Goal: Transaction & Acquisition: Book appointment/travel/reservation

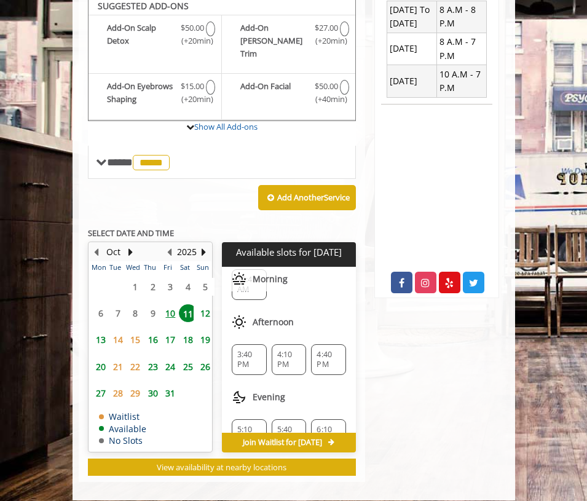
scroll to position [88, 0]
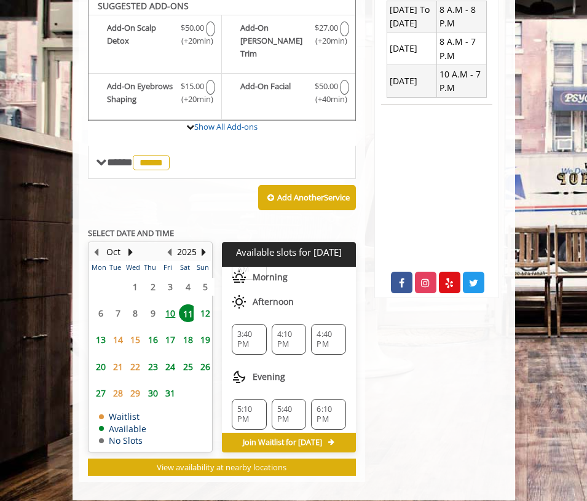
click at [258, 330] on span "3:40 PM" at bounding box center [249, 340] width 24 height 20
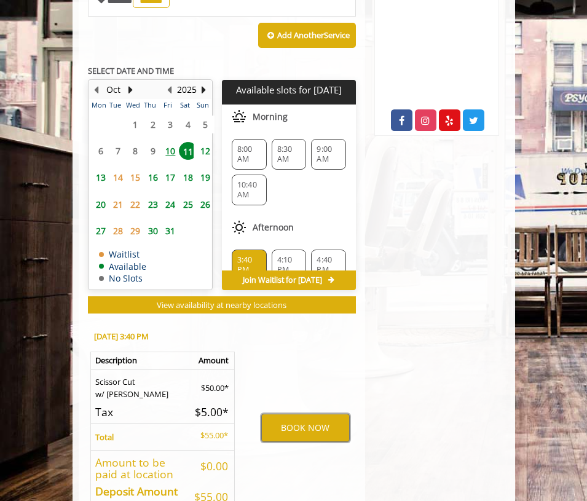
scroll to position [0, 0]
click at [258, 180] on span "10:40 AM" at bounding box center [249, 190] width 24 height 20
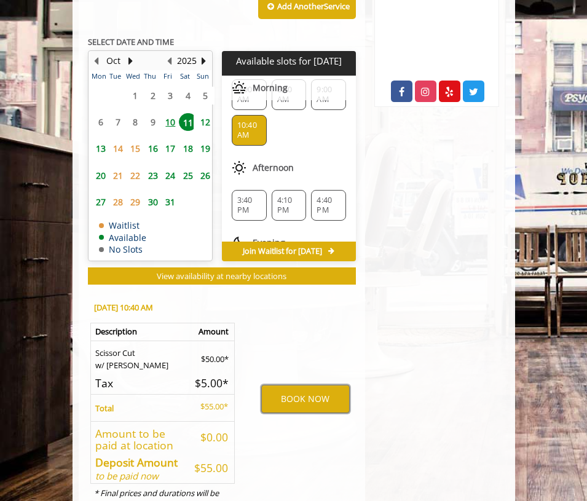
scroll to position [43, 0]
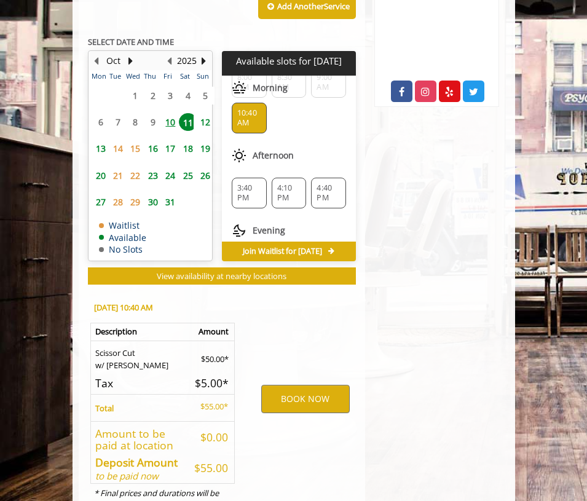
click at [201, 113] on span "12" at bounding box center [205, 122] width 18 height 18
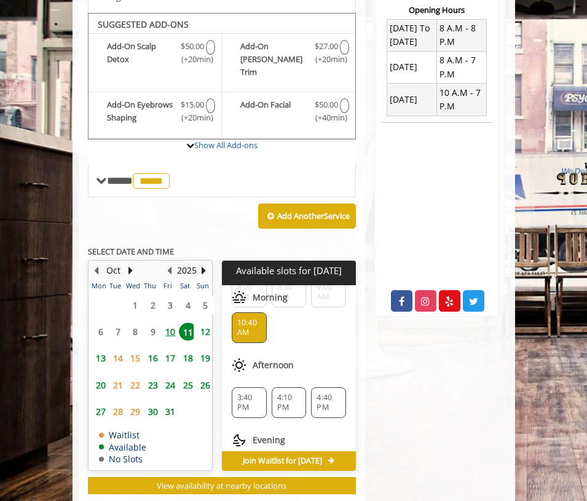
scroll to position [0, 0]
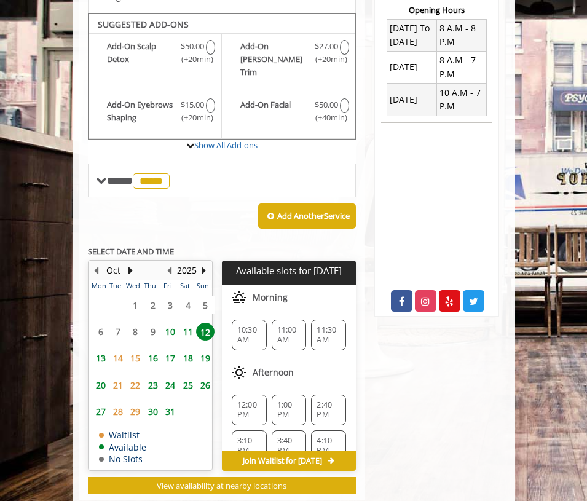
click at [191, 323] on span "11" at bounding box center [188, 332] width 18 height 18
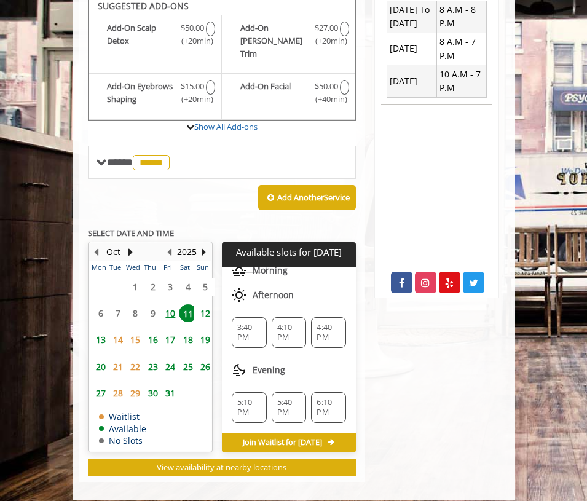
scroll to position [95, 0]
click at [200, 304] on span "12" at bounding box center [205, 313] width 18 height 18
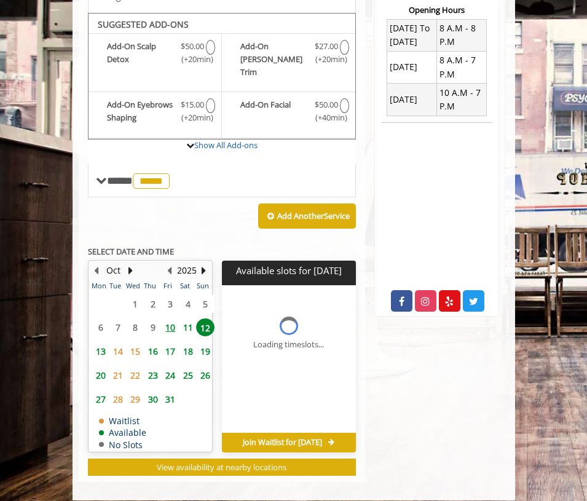
scroll to position [0, 0]
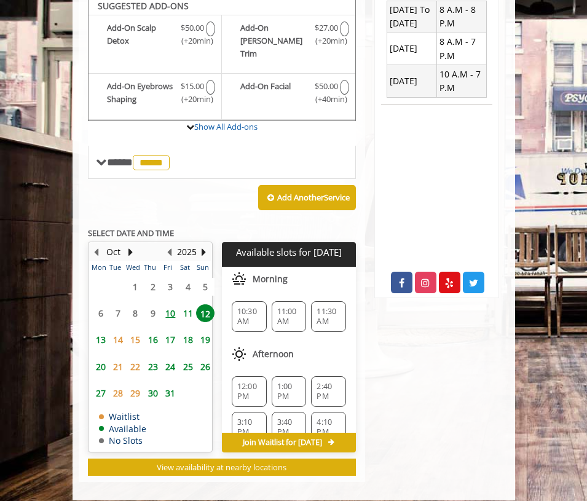
click at [188, 304] on span "11" at bounding box center [188, 313] width 18 height 18
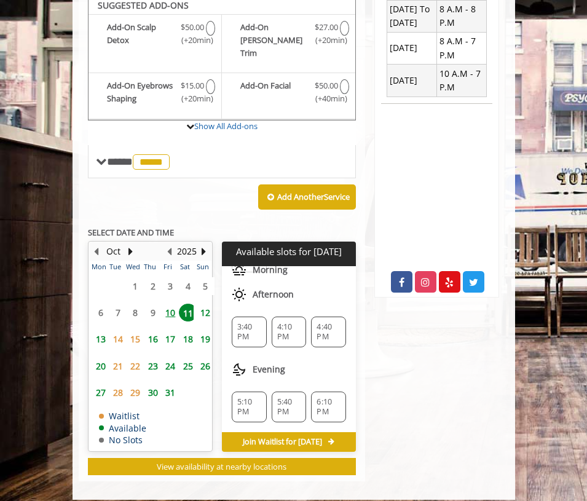
scroll to position [460, 0]
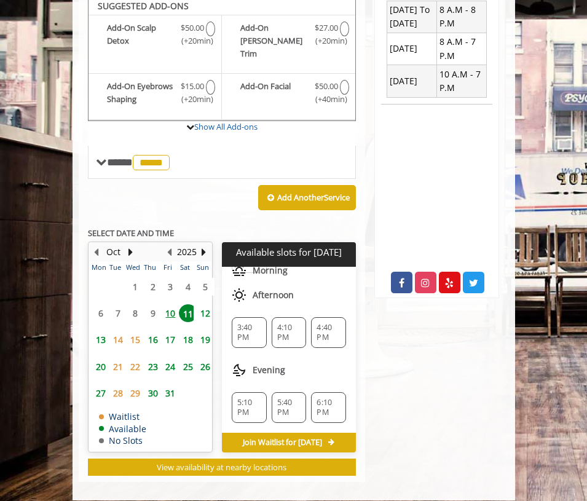
click at [204, 304] on span "12" at bounding box center [205, 313] width 18 height 18
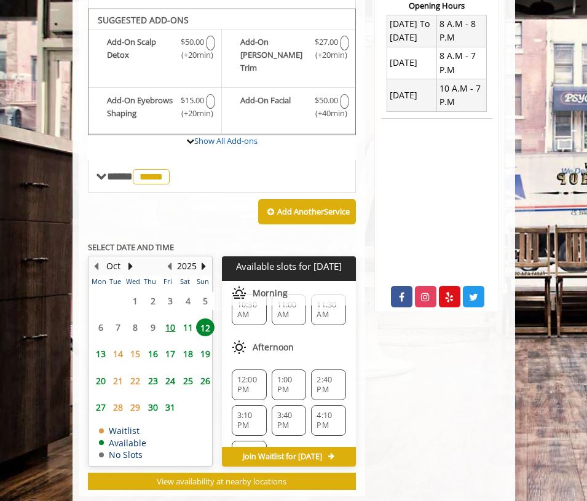
scroll to position [30, 0]
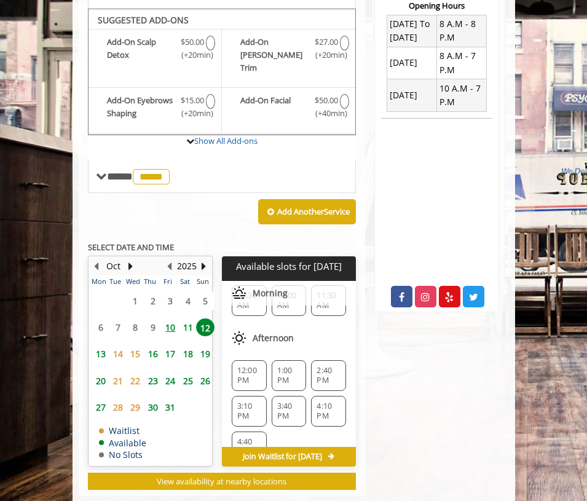
click at [112, 345] on span "14" at bounding box center [118, 354] width 18 height 18
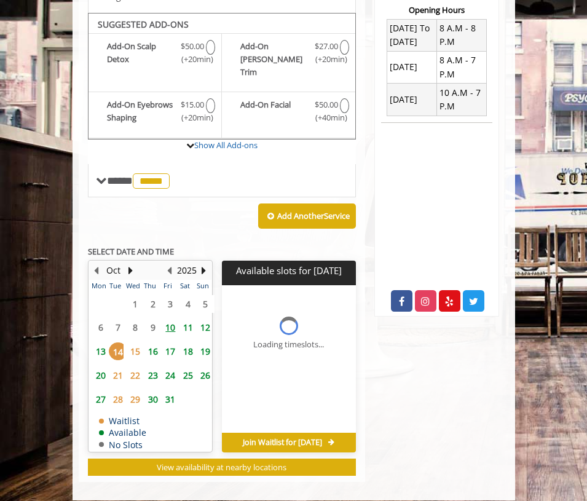
scroll to position [0, 0]
click at [104, 343] on span "13" at bounding box center [101, 352] width 18 height 18
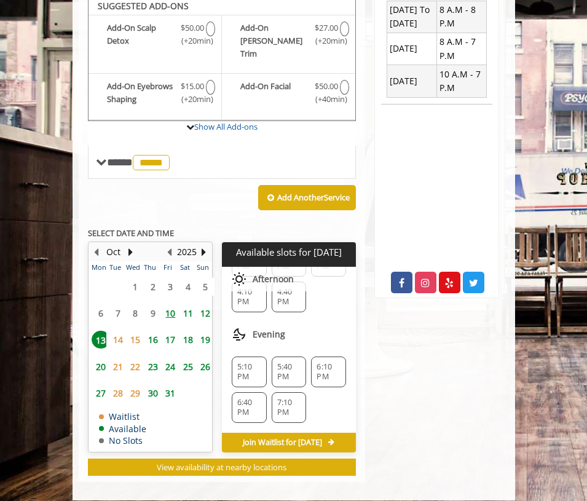
scroll to position [202, 0]
click at [156, 331] on span "16" at bounding box center [153, 340] width 18 height 18
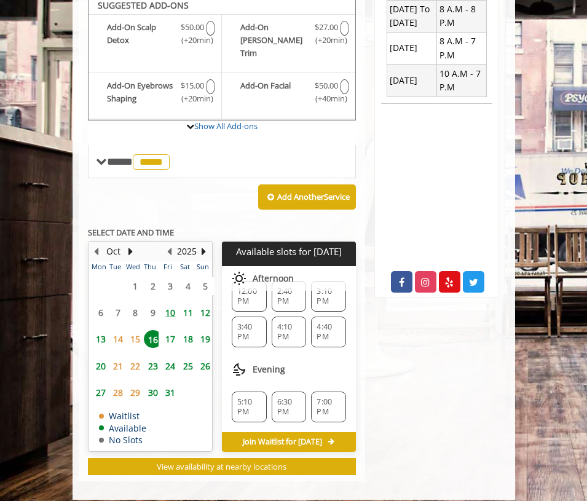
scroll to position [0, 0]
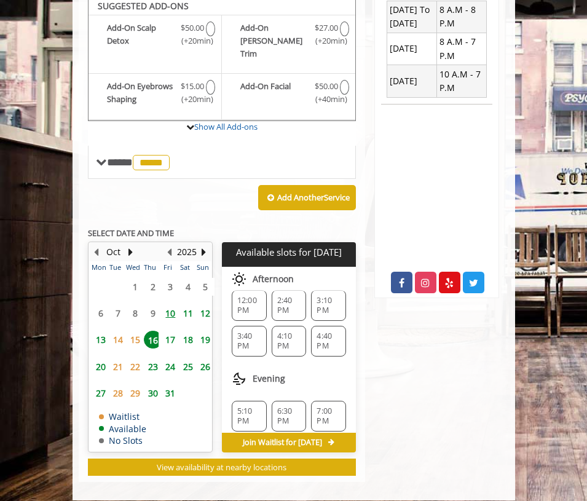
click at [168, 331] on span "17" at bounding box center [170, 340] width 18 height 18
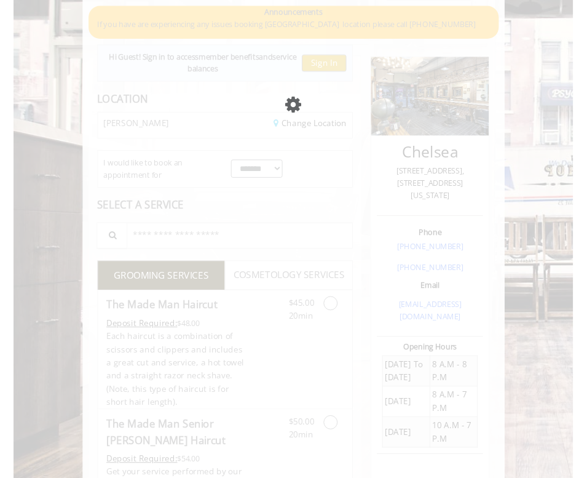
scroll to position [66, 0]
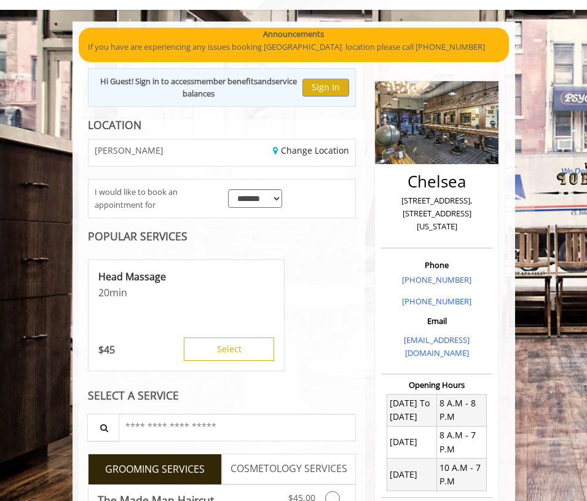
click at [352, 92] on div "Hi Guest! Sign in to access member benefits and service balances Sign In" at bounding box center [222, 87] width 269 height 39
click at [335, 90] on button "Sign In" at bounding box center [326, 88] width 47 height 18
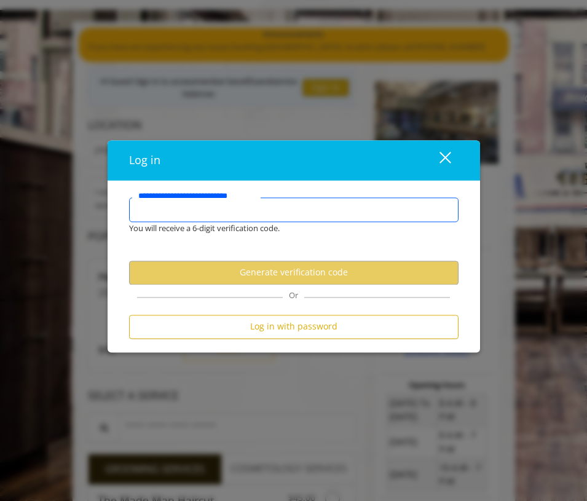
click at [299, 210] on input "**********" at bounding box center [294, 209] width 330 height 25
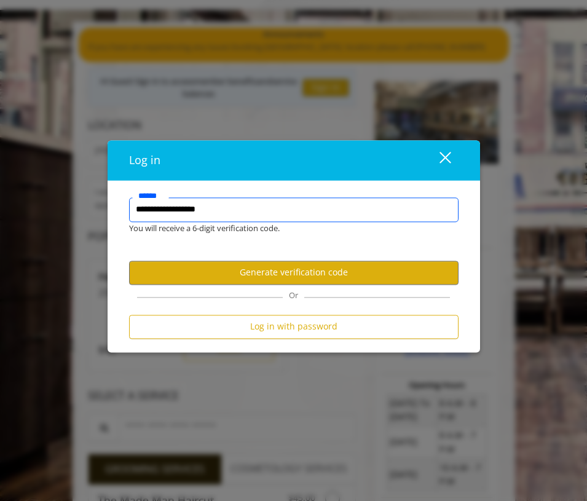
type input "**********"
click at [330, 274] on button "Generate verification code" at bounding box center [294, 273] width 330 height 24
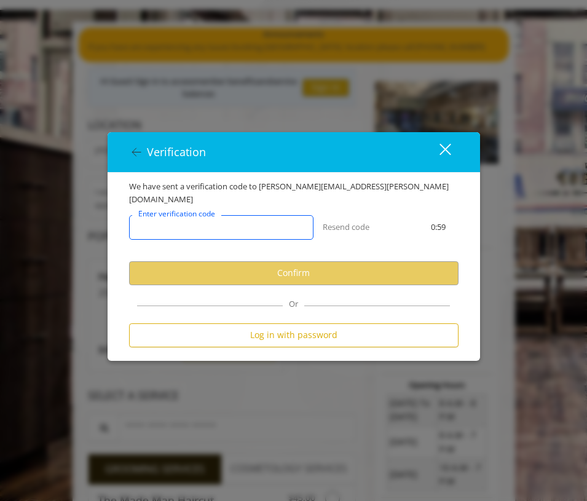
click at [285, 220] on input "Enter verification code" at bounding box center [221, 227] width 185 height 25
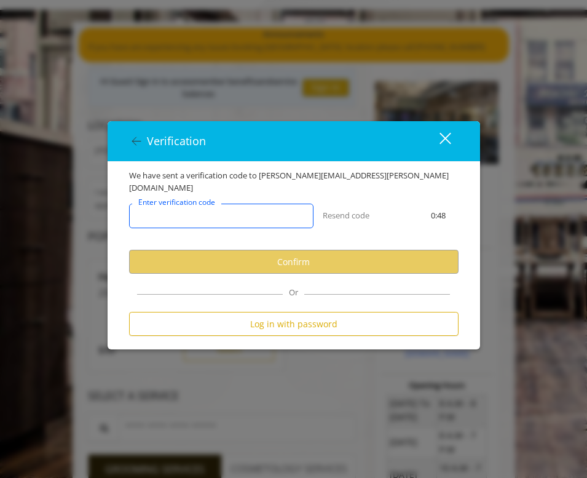
click at [206, 217] on input "Enter verification code" at bounding box center [221, 216] width 185 height 25
click at [258, 212] on input "Enter verification code" at bounding box center [221, 216] width 185 height 25
paste input "******"
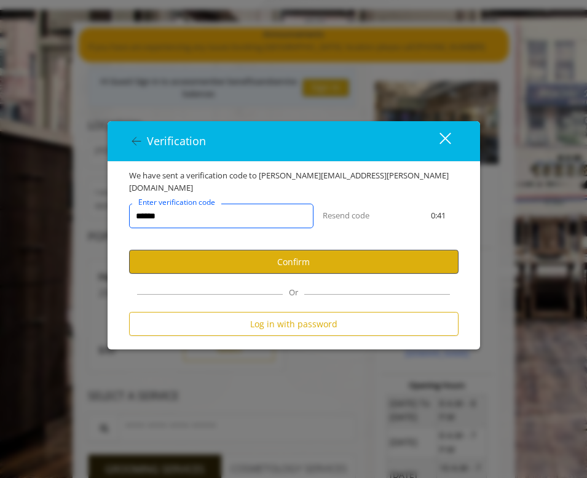
type input "******"
click at [295, 261] on button "Confirm" at bounding box center [294, 262] width 330 height 24
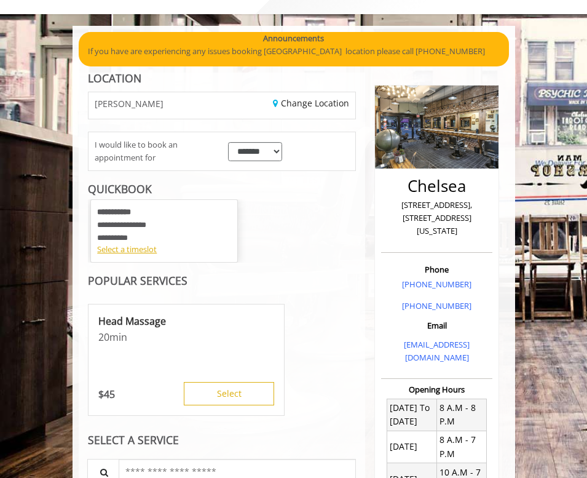
scroll to position [62, 0]
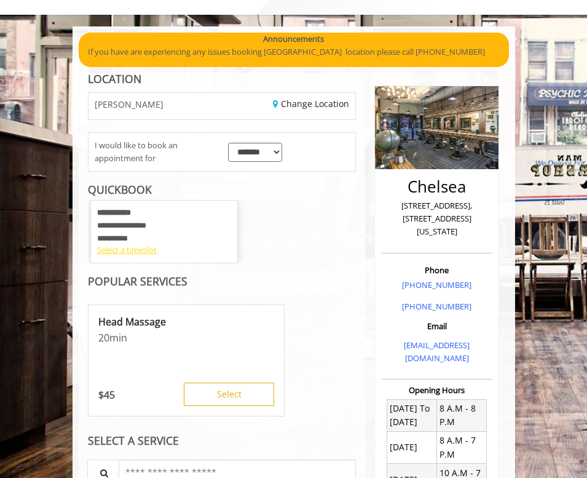
click at [127, 248] on div "Select a timeslot" at bounding box center [164, 250] width 134 height 13
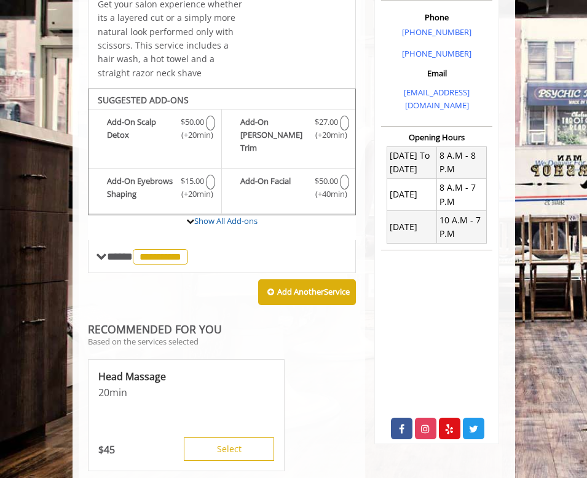
scroll to position [316, 0]
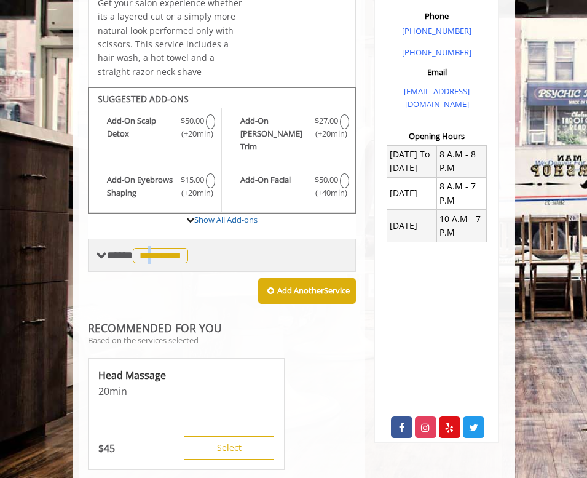
click at [160, 248] on span "**********" at bounding box center [160, 255] width 55 height 15
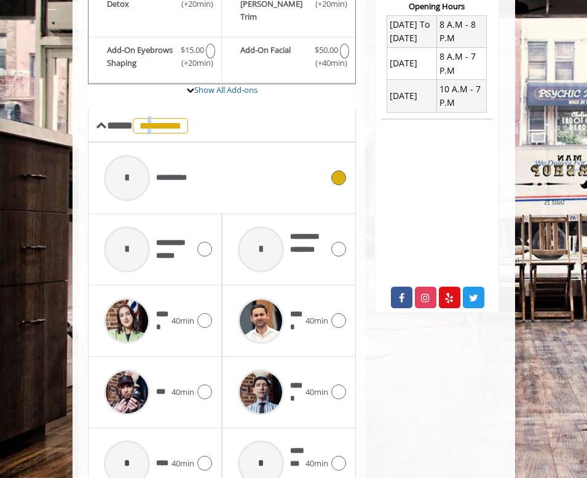
scroll to position [399, 0]
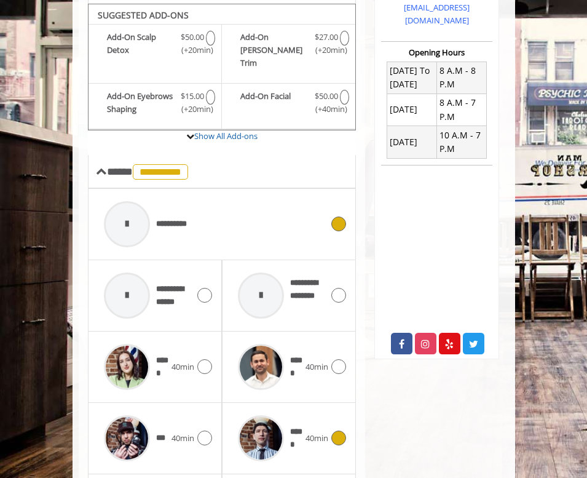
click at [324, 432] on span "40min" at bounding box center [317, 438] width 23 height 13
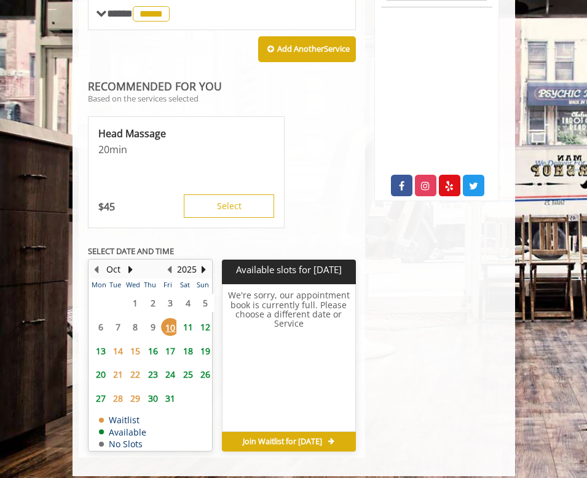
scroll to position [557, 0]
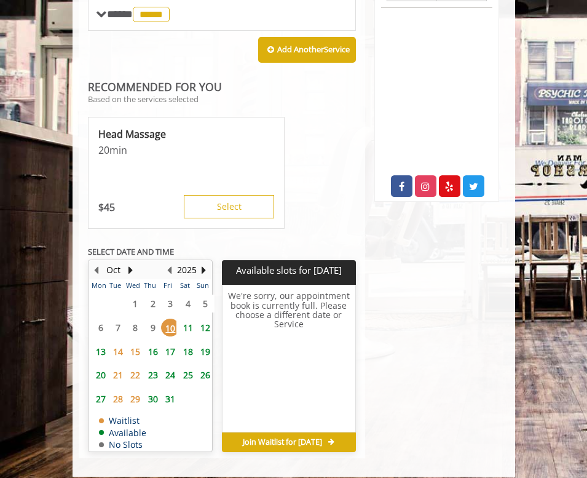
click at [183, 319] on span "11" at bounding box center [188, 328] width 18 height 18
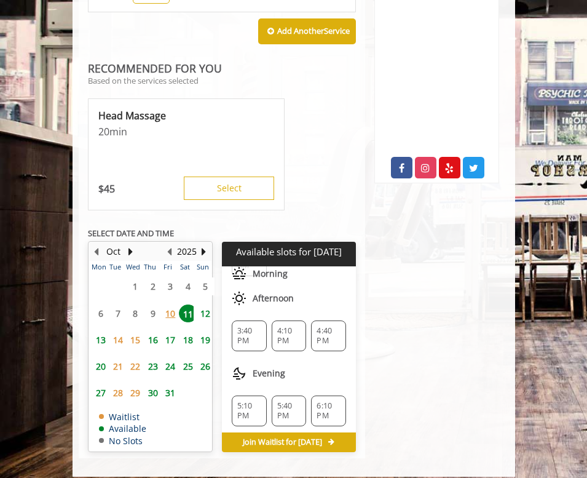
scroll to position [93, 0]
click at [237, 324] on span "3:40 PM" at bounding box center [249, 334] width 24 height 20
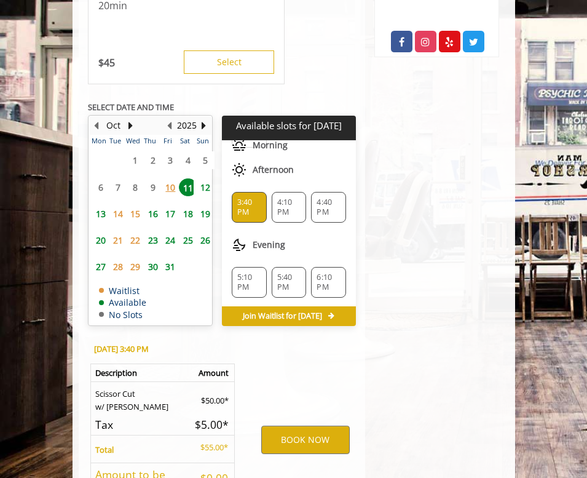
scroll to position [800, 0]
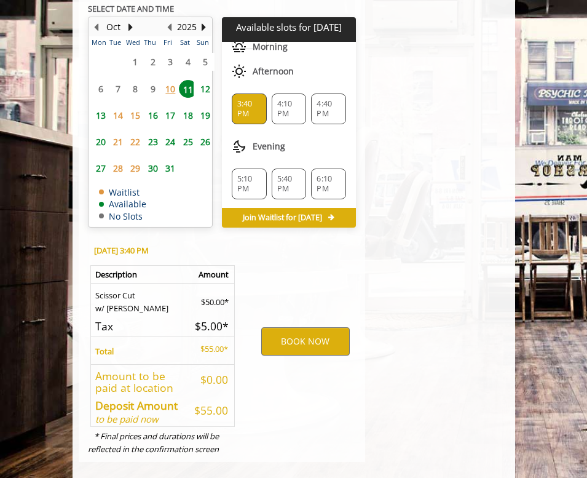
click at [317, 174] on span "6:10 PM" at bounding box center [329, 184] width 24 height 20
click at [274, 169] on div "5:40 PM" at bounding box center [289, 184] width 35 height 31
click at [249, 98] on span "3:40 PM" at bounding box center [249, 108] width 24 height 20
click at [314, 327] on button "BOOK NOW" at bounding box center [305, 341] width 89 height 28
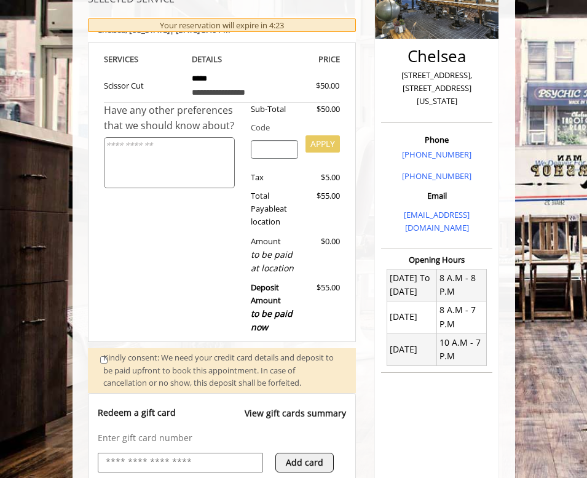
scroll to position [162, 0]
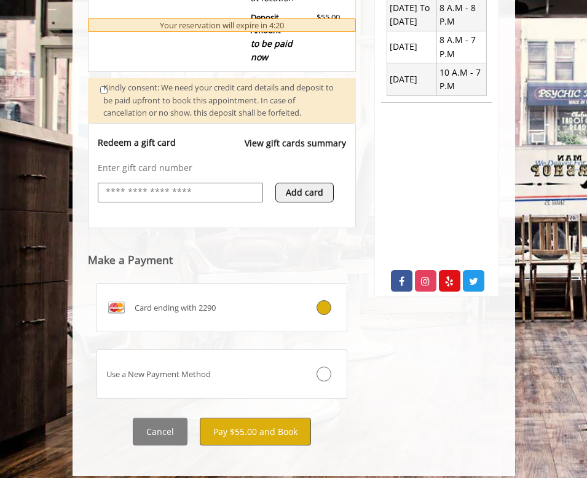
click at [238, 418] on button "Pay $55.00 and Book" at bounding box center [255, 432] width 111 height 28
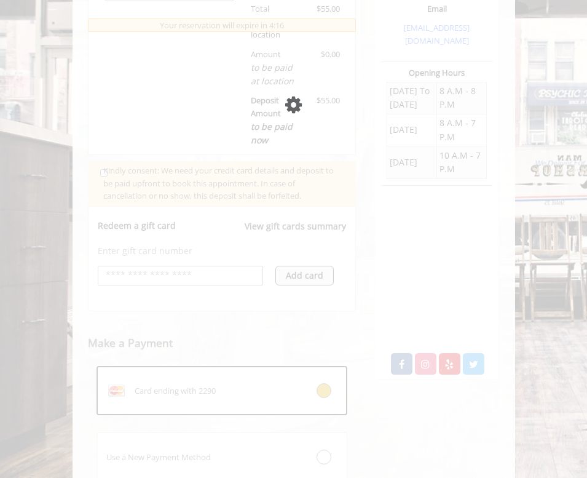
scroll to position [363, 0]
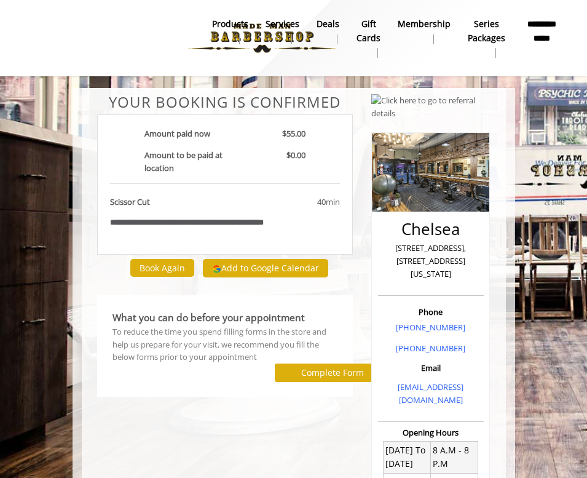
click at [248, 266] on button "Add to Google Calendar" at bounding box center [265, 268] width 125 height 18
